Goal: Information Seeking & Learning: Learn about a topic

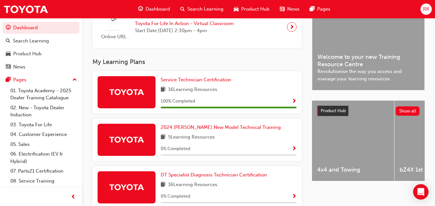
scroll to position [166, 0]
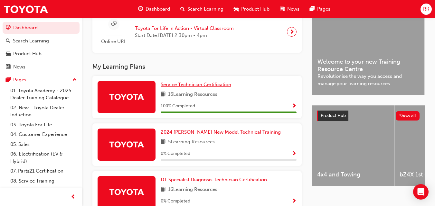
click at [210, 86] on span "Service Technician Certification" at bounding box center [196, 85] width 70 height 6
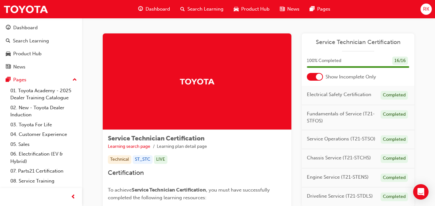
click at [150, 9] on span "Dashboard" at bounding box center [157, 8] width 24 height 7
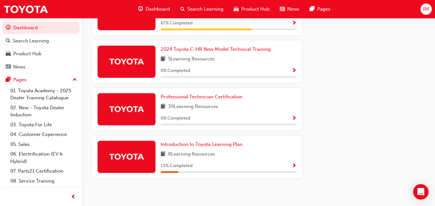
scroll to position [398, 0]
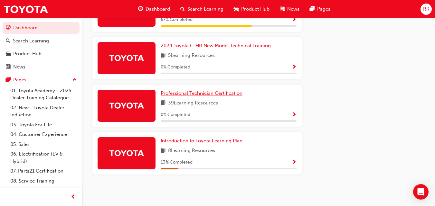
click at [238, 94] on span "Professional Technician Certification" at bounding box center [202, 93] width 82 height 6
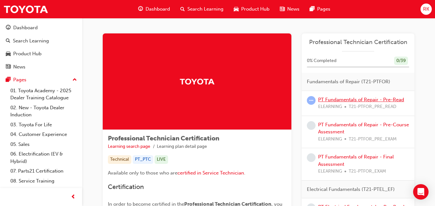
click at [375, 99] on link "PT Fundamentals of Repair - Pre-Read" at bounding box center [361, 100] width 86 height 6
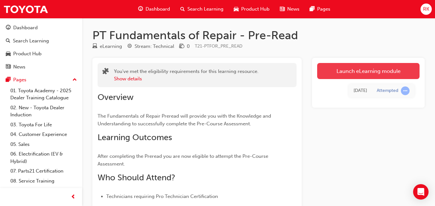
click at [359, 71] on link "Launch eLearning module" at bounding box center [368, 71] width 102 height 16
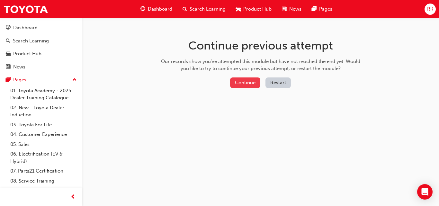
click at [241, 84] on button "Continue" at bounding box center [245, 83] width 30 height 11
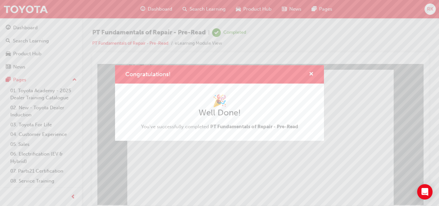
click at [248, 158] on div "Congratulations! 🎉 Well Done! You've successfully completed PT Fundamentals of …" at bounding box center [219, 103] width 439 height 206
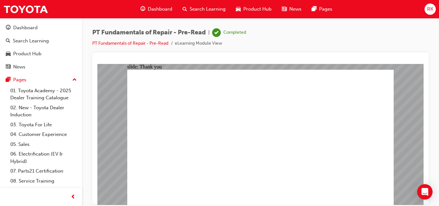
click at [165, 11] on span "Dashboard" at bounding box center [160, 8] width 24 height 7
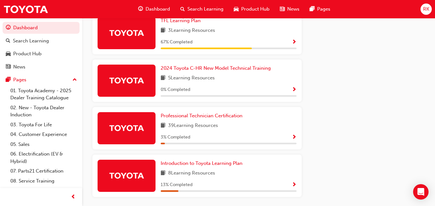
scroll to position [382, 0]
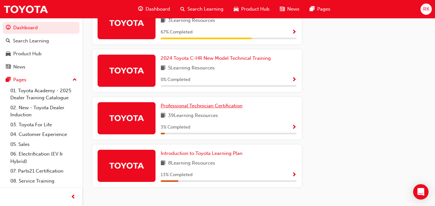
click at [210, 109] on span "Professional Technician Certification" at bounding box center [202, 106] width 82 height 6
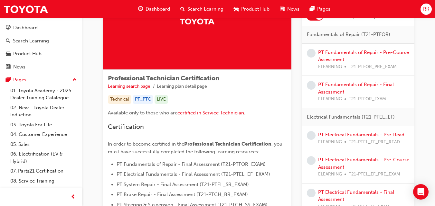
scroll to position [37, 0]
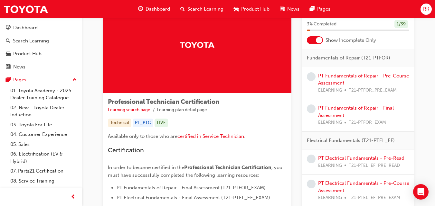
click at [338, 81] on link "PT Fundamentals of Repair - Pre-Course Assessment" at bounding box center [363, 79] width 91 height 13
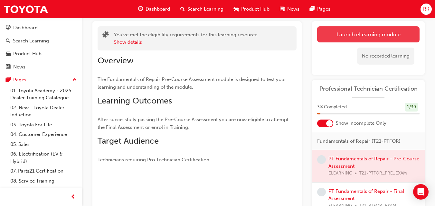
click at [346, 37] on link "Launch eLearning module" at bounding box center [368, 34] width 102 height 16
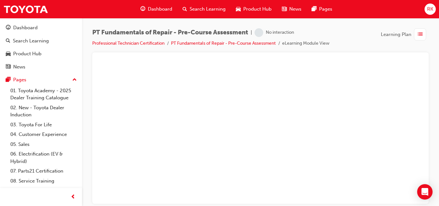
click at [346, 37] on div "PT Fundamentals of Repair - Pre-Course Assessment | No interaction Professional…" at bounding box center [260, 40] width 337 height 24
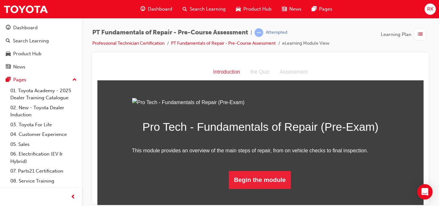
scroll to position [55, 0]
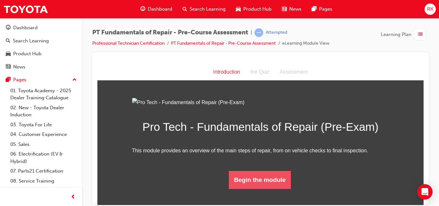
click at [251, 189] on button "Begin the module" at bounding box center [260, 180] width 62 height 18
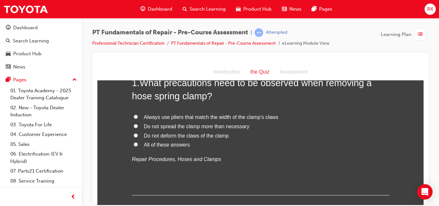
scroll to position [24, 0]
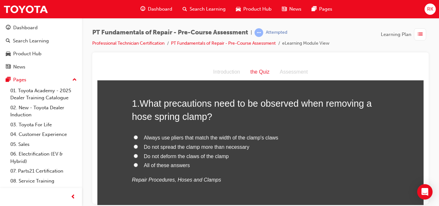
click at [134, 164] on input "All of these answers" at bounding box center [136, 165] width 4 height 4
radio input "true"
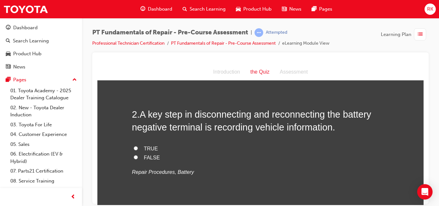
scroll to position [174, 0]
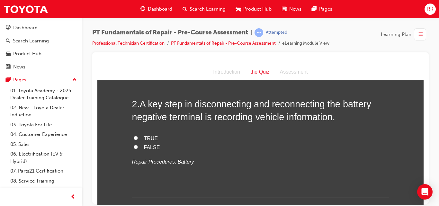
click at [134, 146] on input "FALSE" at bounding box center [136, 147] width 4 height 4
radio input "true"
click at [132, 137] on label "TRUE" at bounding box center [260, 138] width 257 height 9
click at [134, 137] on input "TRUE" at bounding box center [136, 138] width 4 height 4
radio input "true"
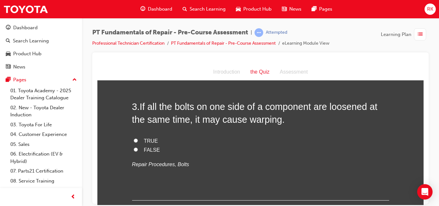
scroll to position [313, 0]
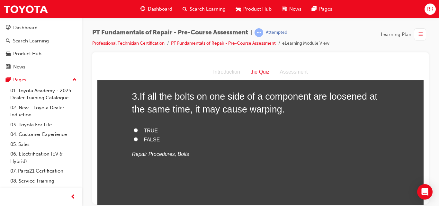
click at [134, 129] on input "TRUE" at bounding box center [136, 130] width 4 height 4
radio input "true"
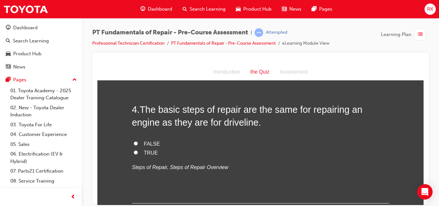
scroll to position [434, 0]
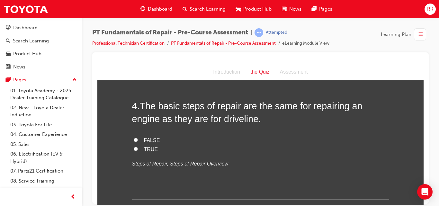
click at [134, 147] on input "TRUE" at bounding box center [136, 149] width 4 height 4
radio input "true"
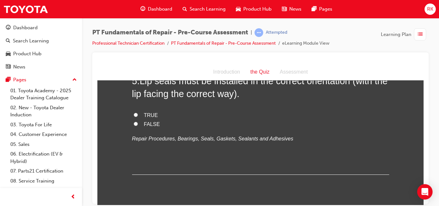
scroll to position [563, 0]
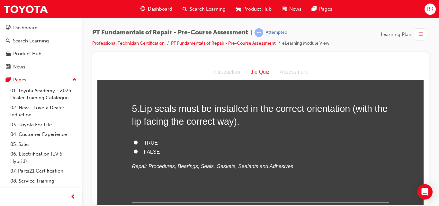
click at [134, 143] on input "TRUE" at bounding box center [136, 142] width 4 height 4
radio input "true"
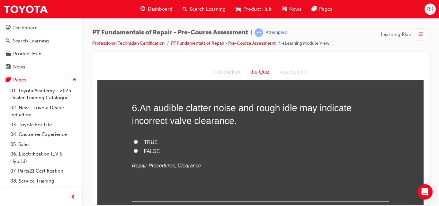
scroll to position [702, 0]
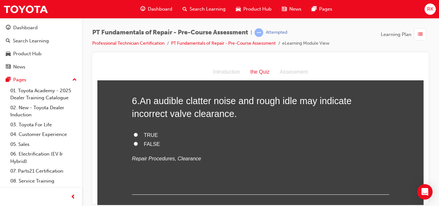
drag, startPoint x: 420, startPoint y: 130, endPoint x: 523, endPoint y: 207, distance: 128.2
click at [134, 136] on input "TRUE" at bounding box center [136, 135] width 4 height 4
radio input "true"
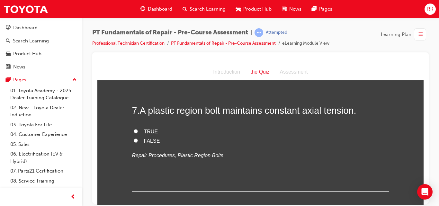
scroll to position [827, 0]
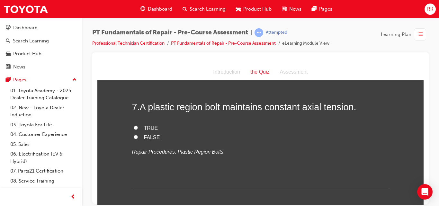
click at [134, 128] on input "TRUE" at bounding box center [136, 127] width 4 height 4
radio input "true"
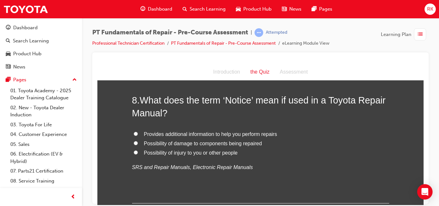
scroll to position [955, 0]
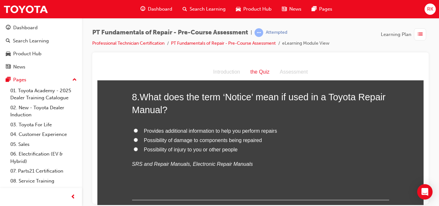
click at [134, 139] on input "Possibility of damage to components being repaired" at bounding box center [136, 140] width 4 height 4
radio input "true"
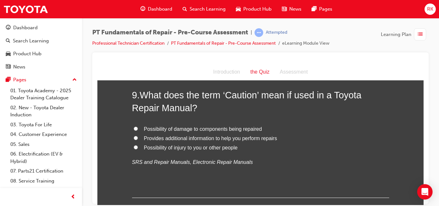
scroll to position [1094, 0]
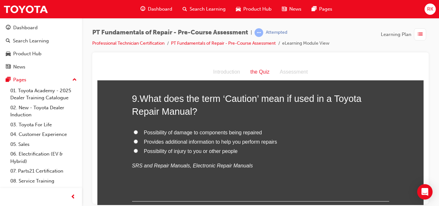
click at [134, 152] on input "Possibility of injury to you or other people" at bounding box center [136, 151] width 4 height 4
radio input "true"
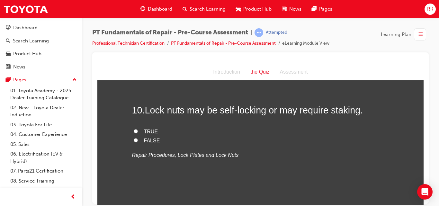
scroll to position [1237, 0]
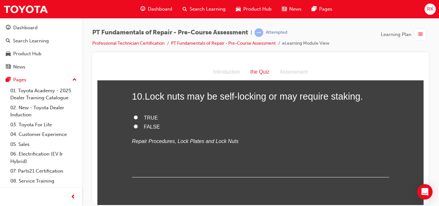
drag, startPoint x: 422, startPoint y: 175, endPoint x: 519, endPoint y: 252, distance: 124.8
click at [134, 127] on input "FALSE" at bounding box center [136, 126] width 4 height 4
radio input "true"
click at [134, 118] on input "TRUE" at bounding box center [136, 117] width 4 height 4
radio input "true"
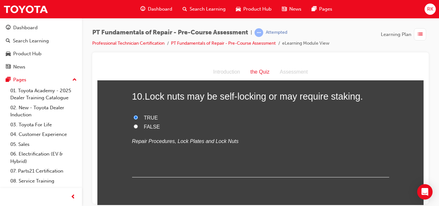
click at [134, 124] on input "FALSE" at bounding box center [136, 126] width 4 height 4
radio input "true"
click at [134, 115] on input "TRUE" at bounding box center [136, 117] width 4 height 4
radio input "true"
drag, startPoint x: 534, startPoint y: 144, endPoint x: 421, endPoint y: 163, distance: 114.5
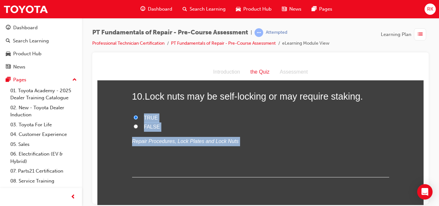
drag, startPoint x: 413, startPoint y: 179, endPoint x: 414, endPoint y: 168, distance: 10.3
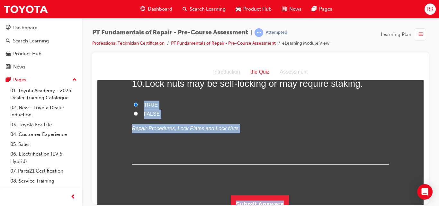
scroll to position [1258, 0]
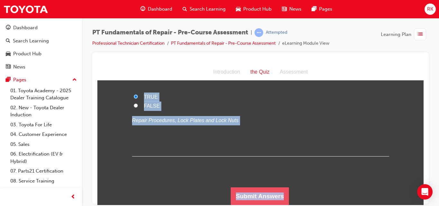
click at [269, 191] on button "Submit Answers" at bounding box center [260, 196] width 59 height 18
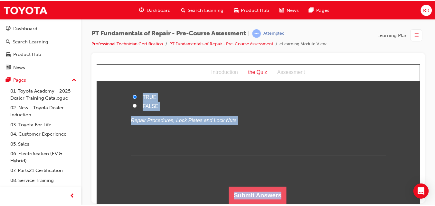
scroll to position [0, 0]
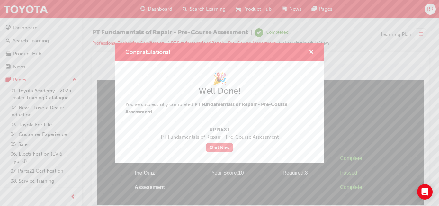
click at [221, 147] on link "Start Now" at bounding box center [219, 147] width 27 height 9
click at [222, 150] on link "Start Now" at bounding box center [219, 147] width 27 height 9
click at [224, 150] on link "Start Now" at bounding box center [219, 147] width 27 height 9
click at [221, 149] on link "Start Now" at bounding box center [219, 147] width 27 height 9
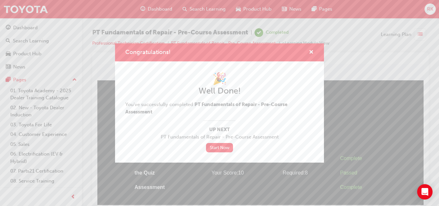
drag, startPoint x: 221, startPoint y: 149, endPoint x: 307, endPoint y: 66, distance: 119.4
click at [307, 66] on div "🎉 Well Done! You've successfully completed PT Fundamentals of Repair - Pre-Cour…" at bounding box center [219, 111] width 209 height 101
click at [314, 51] on span "cross-icon" at bounding box center [311, 53] width 5 height 6
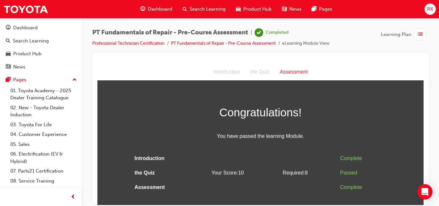
click at [378, 64] on div "Introduction the Quiz Assessment" at bounding box center [260, 72] width 326 height 17
click at [419, 36] on span "list-icon" at bounding box center [420, 35] width 5 height 8
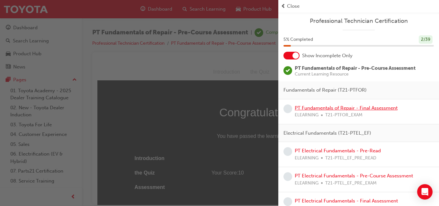
click at [324, 105] on link "PT Fundamentals of Repair - Final Assessment" at bounding box center [346, 108] width 103 height 6
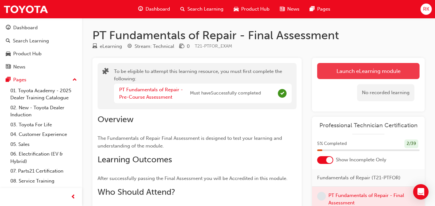
click at [379, 75] on button "Launch eLearning module" at bounding box center [368, 71] width 102 height 16
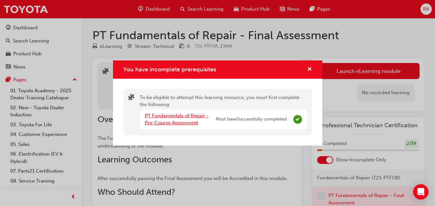
click at [177, 117] on link "PT Fundamentals of Repair - Pre-Course Assessment" at bounding box center [177, 119] width 64 height 13
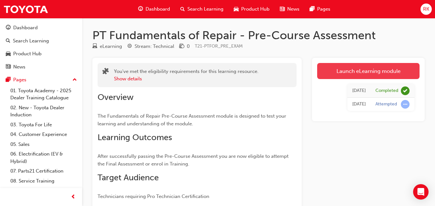
click at [359, 72] on link "Launch eLearning module" at bounding box center [368, 71] width 102 height 16
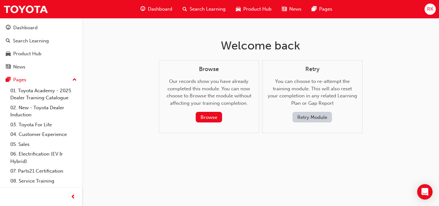
click at [161, 5] on span "Dashboard" at bounding box center [160, 8] width 24 height 7
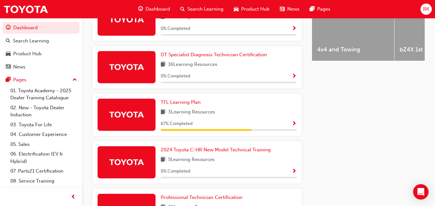
scroll to position [398, 0]
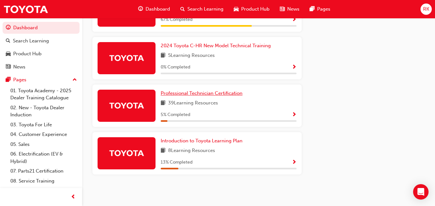
click at [177, 91] on span "Professional Technician Certification" at bounding box center [202, 93] width 82 height 6
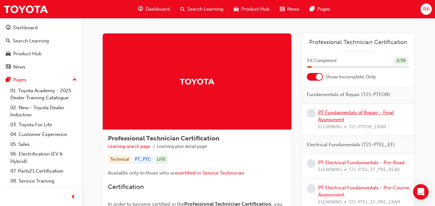
click at [347, 113] on link "PT Fundamentals of Repair - Final Assessment" at bounding box center [356, 116] width 76 height 13
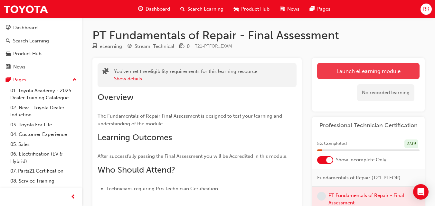
click at [363, 72] on button "Launch eLearning module" at bounding box center [368, 71] width 102 height 16
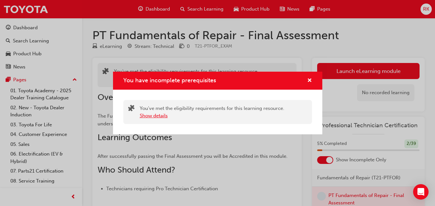
click at [150, 116] on button "Show details" at bounding box center [154, 115] width 28 height 7
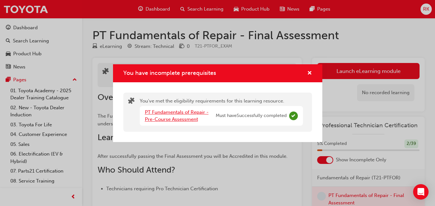
click at [194, 112] on link "PT Fundamentals of Repair - Pre-Course Assessment" at bounding box center [177, 115] width 64 height 13
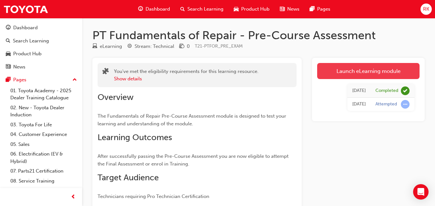
click at [358, 72] on link "Launch eLearning module" at bounding box center [368, 71] width 102 height 16
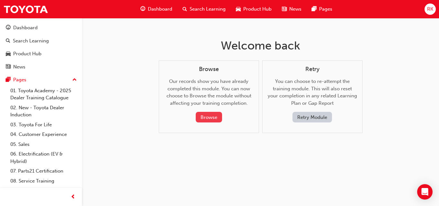
click at [214, 117] on button "Browse" at bounding box center [209, 117] width 26 height 11
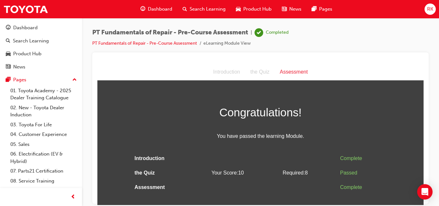
click at [165, 8] on span "Dashboard" at bounding box center [160, 8] width 24 height 7
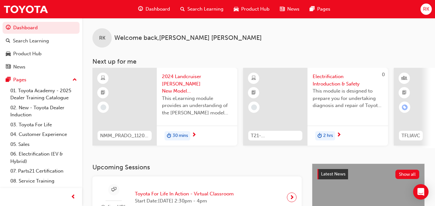
click at [425, 10] on span "RK" at bounding box center [426, 8] width 6 height 7
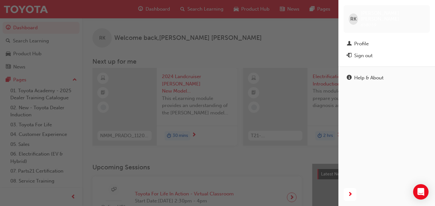
click at [303, 50] on div "button" at bounding box center [169, 103] width 338 height 206
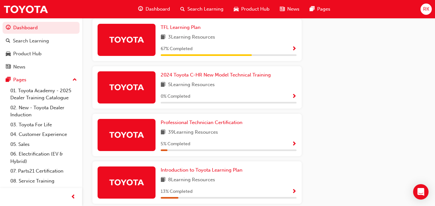
scroll to position [398, 0]
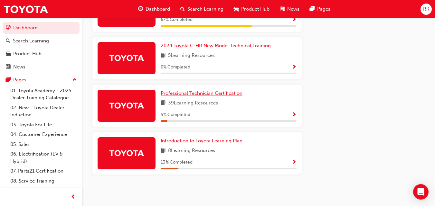
click at [225, 95] on span "Professional Technician Certification" at bounding box center [202, 93] width 82 height 6
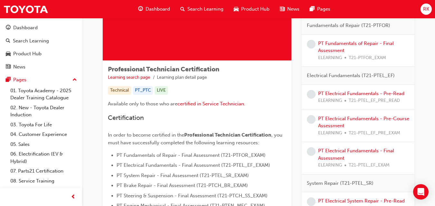
scroll to position [43, 0]
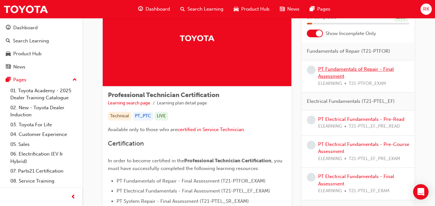
click at [366, 70] on link "PT Fundamentals of Repair - Final Assessment" at bounding box center [356, 72] width 76 height 13
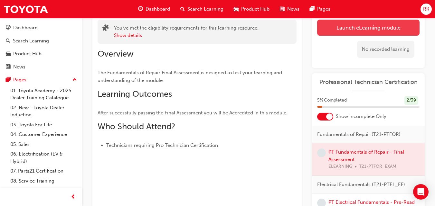
click at [366, 33] on link "Launch eLearning module" at bounding box center [368, 28] width 102 height 16
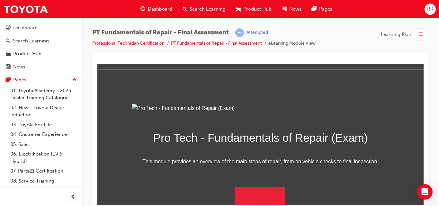
scroll to position [91, 0]
click at [254, 197] on button "Begin Module" at bounding box center [260, 196] width 51 height 18
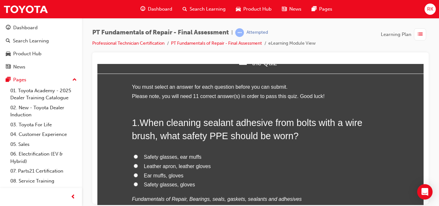
scroll to position [32, 0]
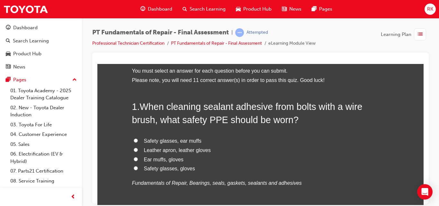
click at [134, 169] on input "Safety glasses, gloves" at bounding box center [136, 168] width 4 height 4
radio input "true"
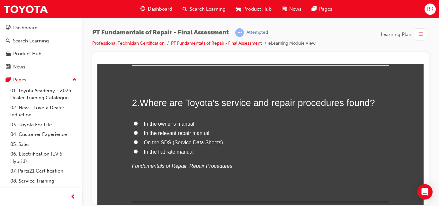
scroll to position [212, 0]
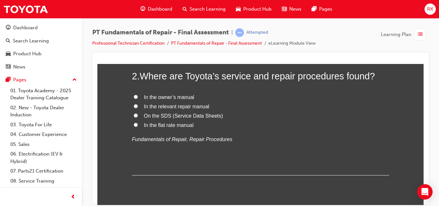
click at [134, 106] on input "In the relevant repair manual" at bounding box center [136, 106] width 4 height 4
radio input "true"
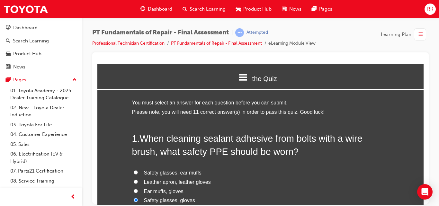
scroll to position [26, 0]
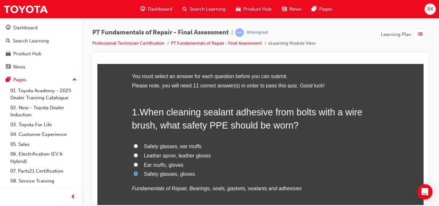
radio input "true"
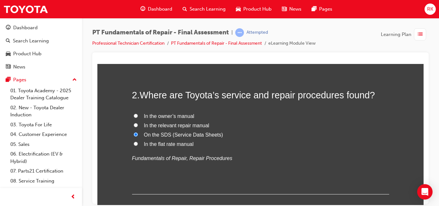
click at [134, 142] on input "In the flat rate manual" at bounding box center [136, 144] width 4 height 4
radio input "true"
click at [134, 114] on input "In the owner’s manual" at bounding box center [136, 116] width 4 height 4
radio input "true"
click at [134, 123] on input "In the relevant repair manual" at bounding box center [136, 125] width 4 height 4
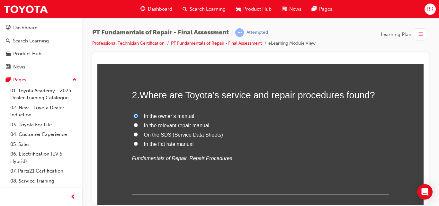
radio input "true"
click at [134, 132] on input "On the SDS (Service Data Sheets)" at bounding box center [136, 134] width 4 height 4
radio input "true"
click at [134, 142] on input "In the flat rate manual" at bounding box center [136, 144] width 4 height 4
radio input "true"
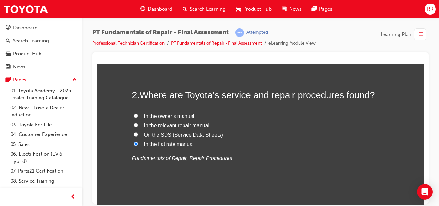
click at [134, 125] on input "In the relevant repair manual" at bounding box center [136, 125] width 4 height 4
radio input "true"
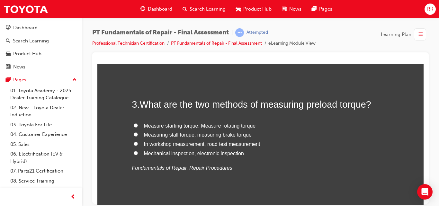
scroll to position [326, 0]
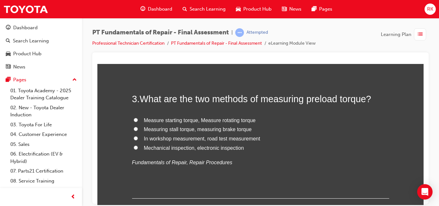
click at [134, 119] on input "Measure starting torque, Measure rotating torque" at bounding box center [136, 120] width 4 height 4
radio input "true"
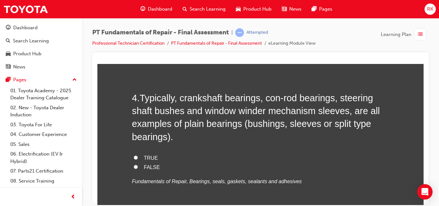
scroll to position [475, 0]
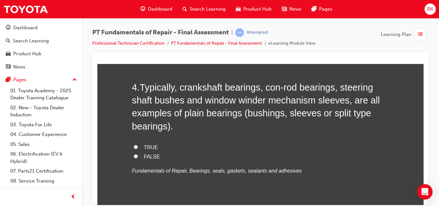
click at [134, 147] on input "TRUE" at bounding box center [136, 147] width 4 height 4
radio input "true"
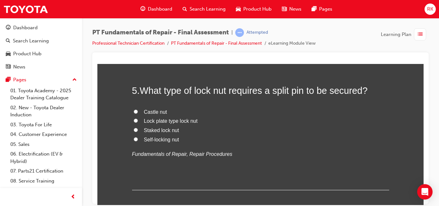
scroll to position [639, 0]
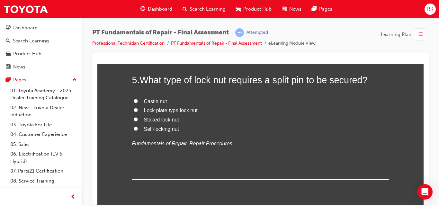
click at [134, 110] on input "Lock plate type lock nut" at bounding box center [136, 110] width 4 height 4
radio input "true"
click at [134, 99] on input "Castle nut" at bounding box center [136, 101] width 4 height 4
radio input "true"
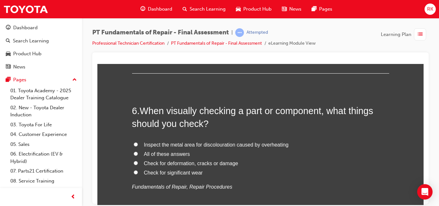
scroll to position [761, 0]
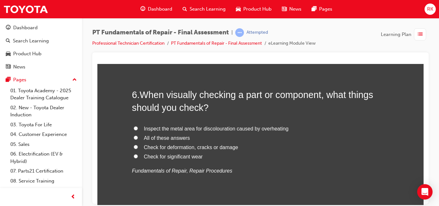
click at [135, 137] on input "All of these answers" at bounding box center [136, 137] width 4 height 4
radio input "true"
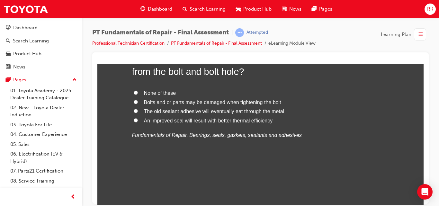
scroll to position [931, 0]
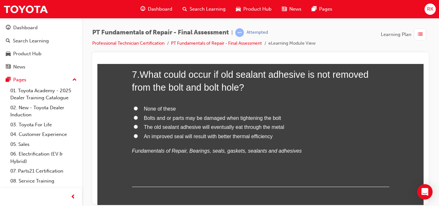
click at [134, 117] on input "Bolts and or parts may be damaged when tightening the bolt" at bounding box center [136, 117] width 4 height 4
radio input "true"
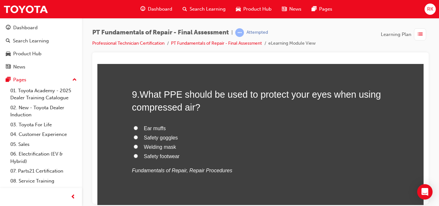
scroll to position [1217, 0]
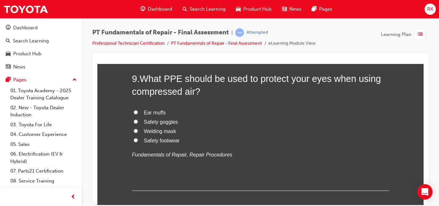
click at [134, 131] on input "Welding mask" at bounding box center [136, 131] width 4 height 4
radio input "true"
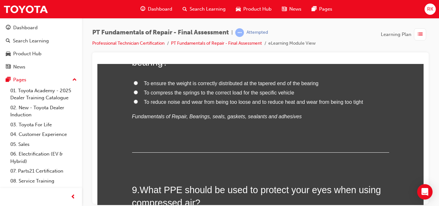
scroll to position [1074, 0]
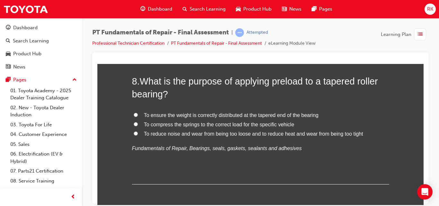
drag, startPoint x: 423, startPoint y: 147, endPoint x: 521, endPoint y: 202, distance: 113.2
click at [134, 133] on input "To reduce noise and wear from being too loose and to reduce heat and wear from …" at bounding box center [136, 133] width 4 height 4
radio input "true"
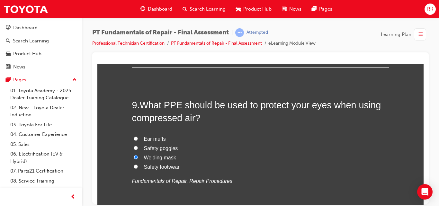
scroll to position [1207, 0]
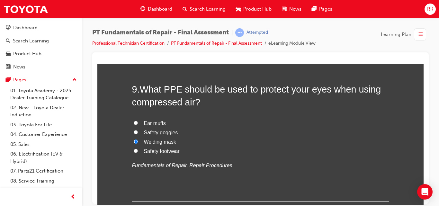
click at [134, 133] on input "Safety goggles" at bounding box center [136, 132] width 4 height 4
radio input "true"
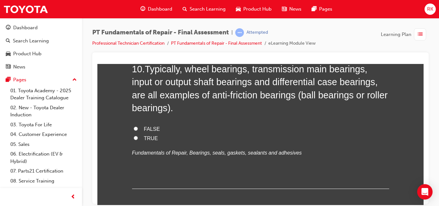
scroll to position [1361, 0]
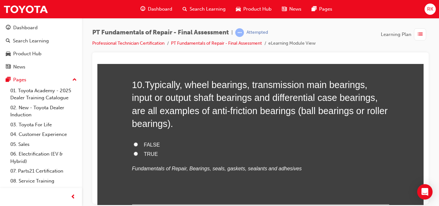
click at [134, 154] on input "TRUE" at bounding box center [136, 153] width 4 height 4
radio input "true"
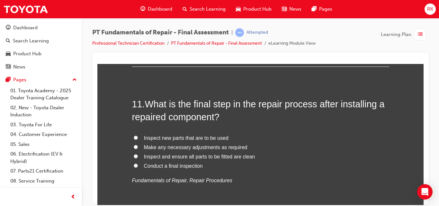
scroll to position [1510, 0]
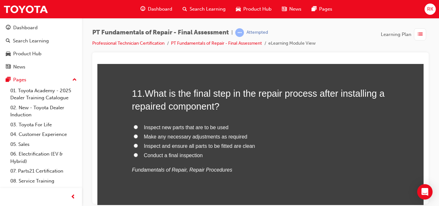
click at [132, 145] on label "Inspect and ensure all parts to be fitted are clean" at bounding box center [260, 146] width 257 height 9
click at [134, 145] on input "Inspect and ensure all parts to be fitted are clean" at bounding box center [136, 145] width 4 height 4
radio input "true"
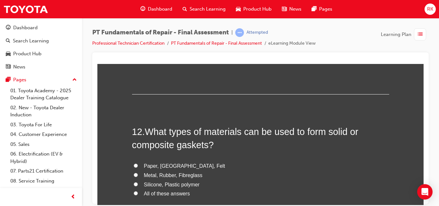
scroll to position [1642, 0]
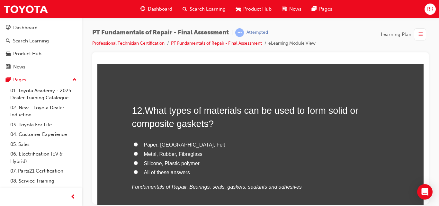
click at [134, 172] on input "All of these answers" at bounding box center [136, 172] width 4 height 4
radio input "true"
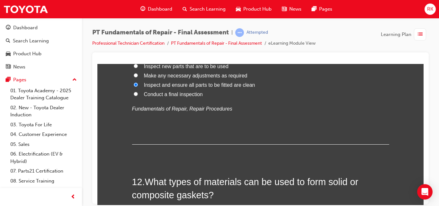
scroll to position [1544, 0]
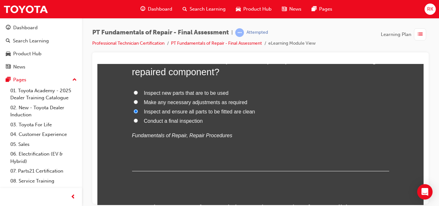
click at [134, 121] on input "Conduct a final inspection" at bounding box center [136, 120] width 4 height 4
radio input "true"
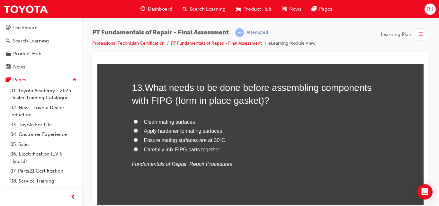
scroll to position [1820, 0]
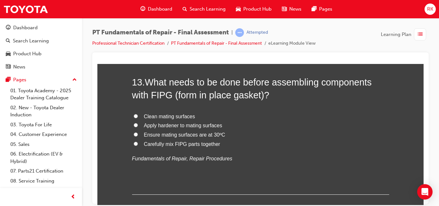
click at [134, 116] on input "Clean mating surfaces" at bounding box center [136, 116] width 4 height 4
radio input "true"
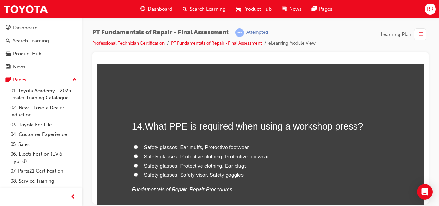
scroll to position [1958, 0]
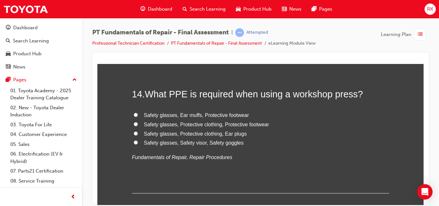
click at [134, 142] on input "Safety glasses, Safety visor, Safety goggles" at bounding box center [136, 142] width 4 height 4
radio input "true"
click at [434, 143] on div "PT Fundamentals of Repair - Final Assessment | Attempted Professional Technicia…" at bounding box center [260, 104] width 357 height 172
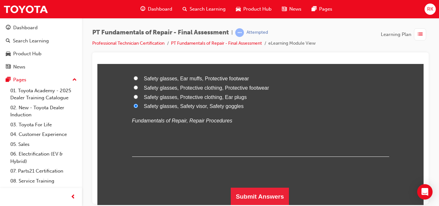
scroll to position [1995, 0]
click at [134, 87] on input "Safety glasses, Protective clothing, Protective footwear" at bounding box center [136, 87] width 4 height 4
radio input "true"
click at [134, 104] on input "Safety glasses, Safety visor, Safety goggles" at bounding box center [136, 105] width 4 height 4
radio input "true"
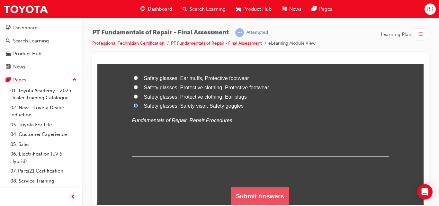
click at [268, 191] on button "Submit Answers" at bounding box center [260, 196] width 59 height 18
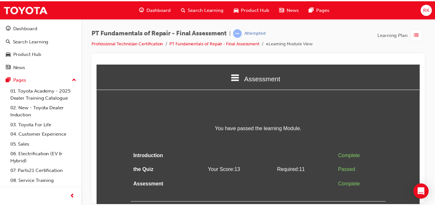
scroll to position [0, 0]
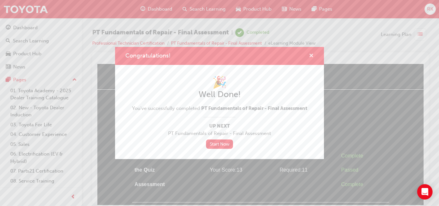
click at [311, 54] on span "cross-icon" at bounding box center [311, 56] width 5 height 6
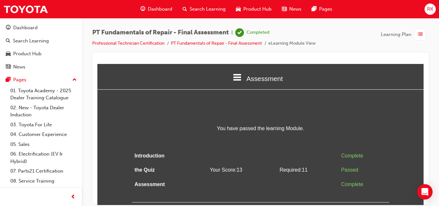
click at [155, 9] on span "Dashboard" at bounding box center [160, 8] width 24 height 7
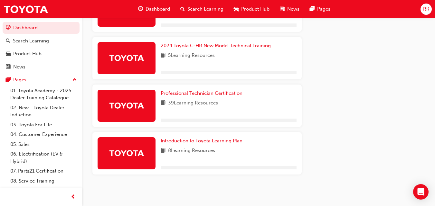
scroll to position [398, 0]
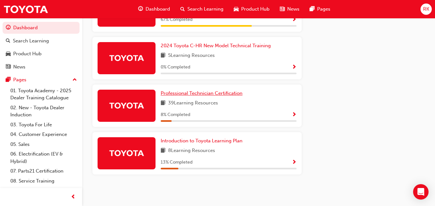
click at [215, 95] on span "Professional Technician Certification" at bounding box center [202, 93] width 82 height 6
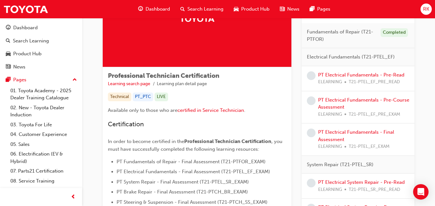
scroll to position [73, 0]
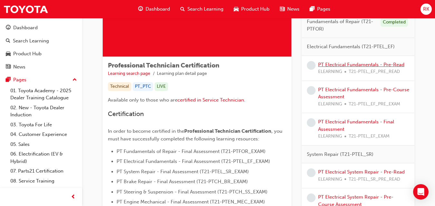
click at [365, 65] on link "PT Electrical Fundamentals - Pre-Read" at bounding box center [361, 65] width 86 height 6
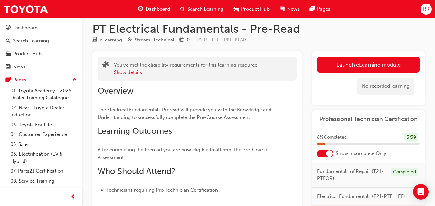
scroll to position [3, 0]
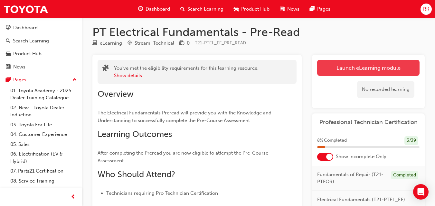
click at [365, 69] on link "Launch eLearning module" at bounding box center [368, 68] width 102 height 16
